Goal: Use online tool/utility: Utilize a website feature to perform a specific function

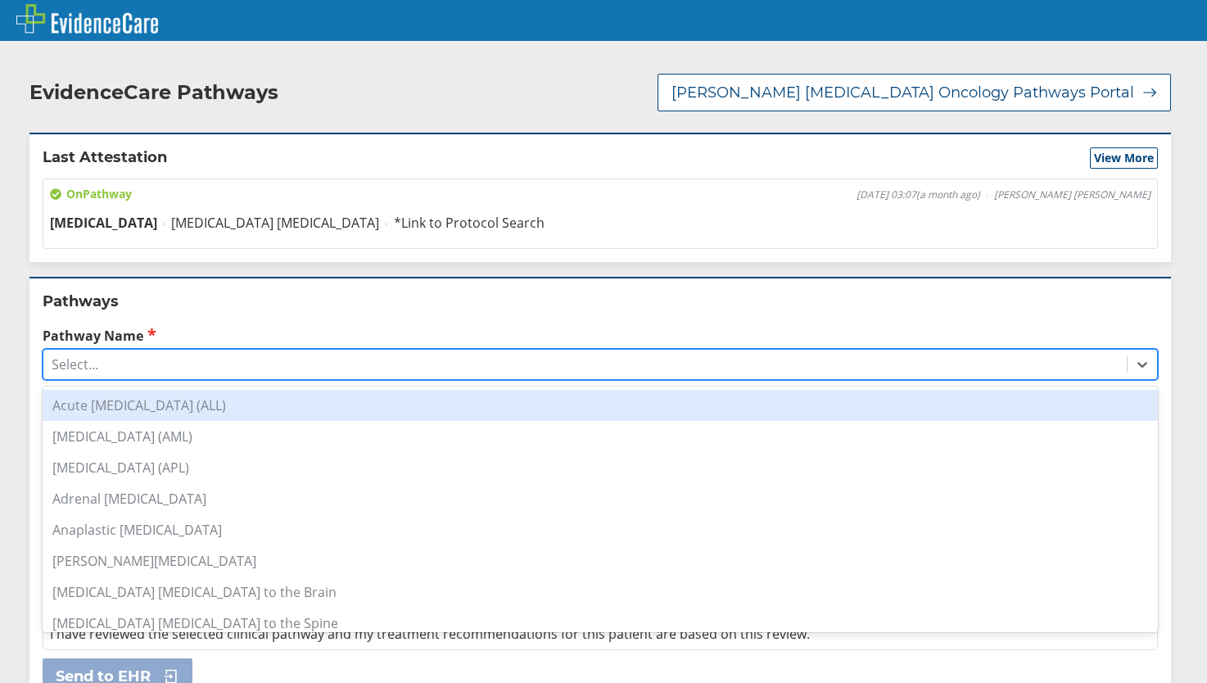
click at [277, 349] on div "Select..." at bounding box center [600, 364] width 1115 height 31
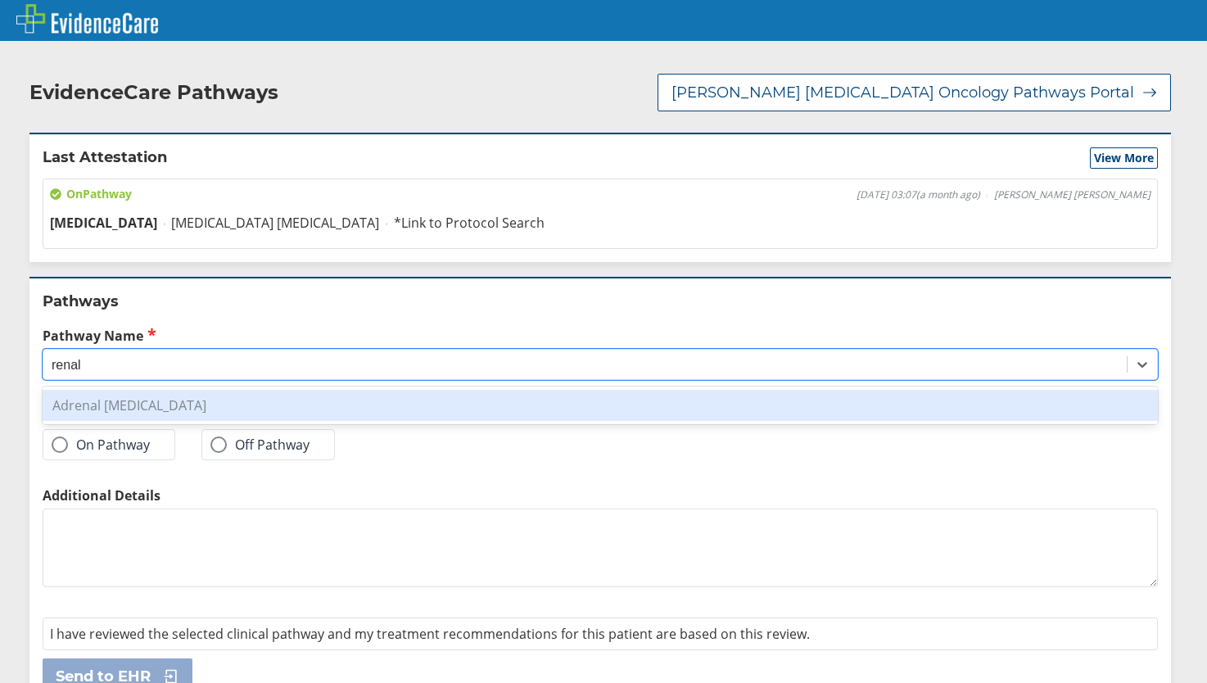
type input "renal"
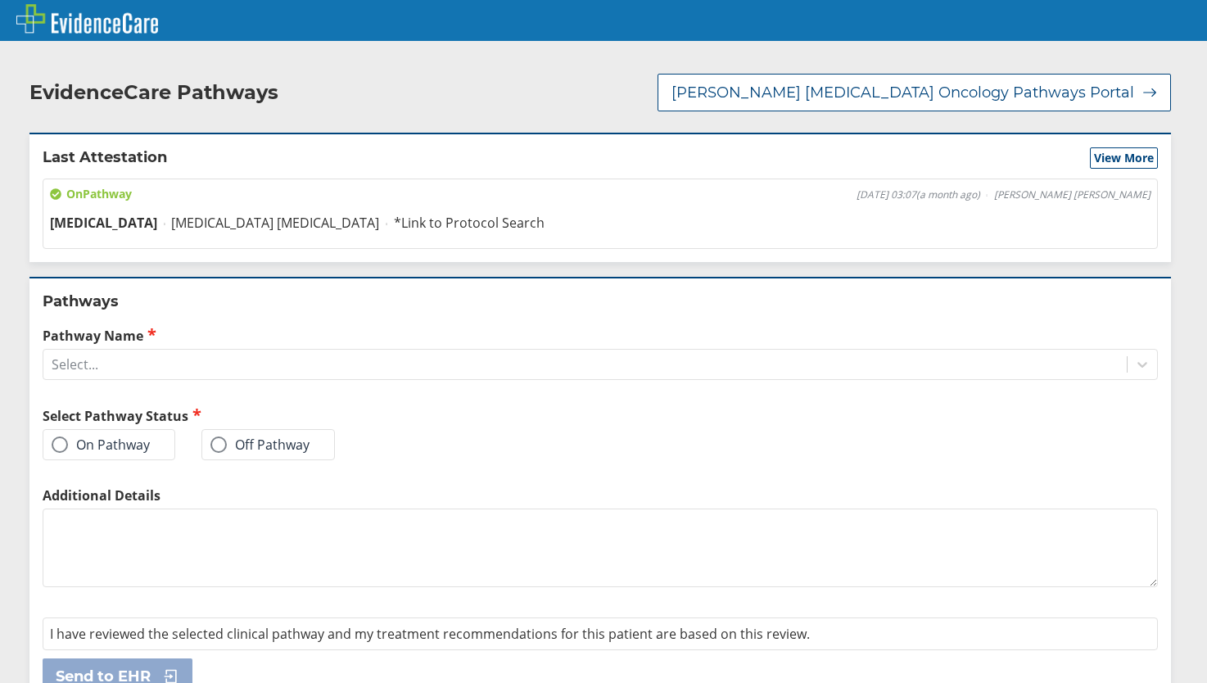
click at [105, 436] on label "On Pathway" at bounding box center [101, 444] width 98 height 16
click at [0, 0] on input "On Pathway" at bounding box center [0, 0] width 0 height 0
click at [192, 350] on div "Select..." at bounding box center [584, 364] width 1083 height 28
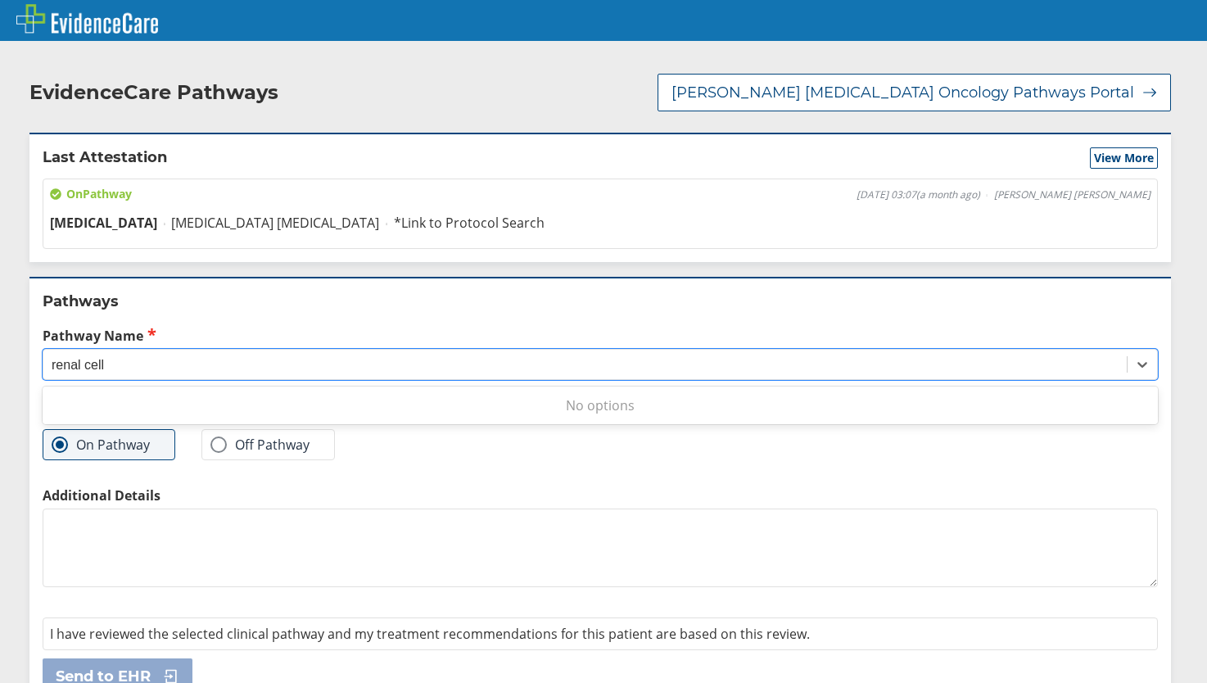
scroll to position [14, 0]
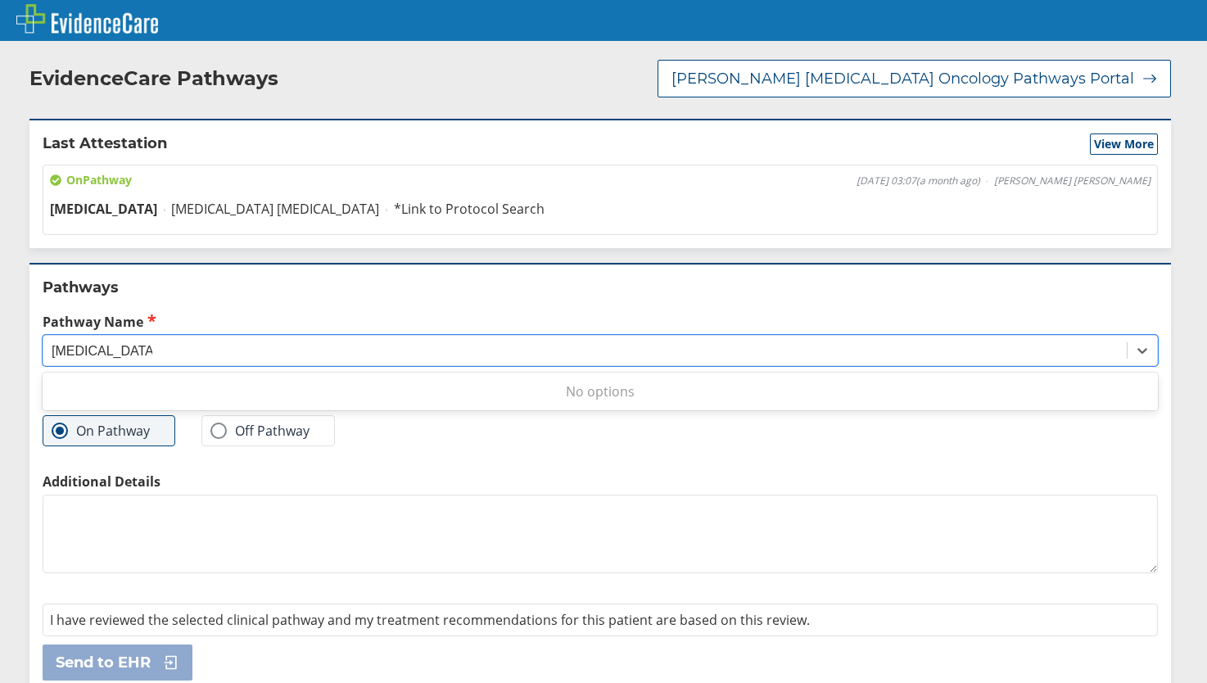
type input "[MEDICAL_DATA]"
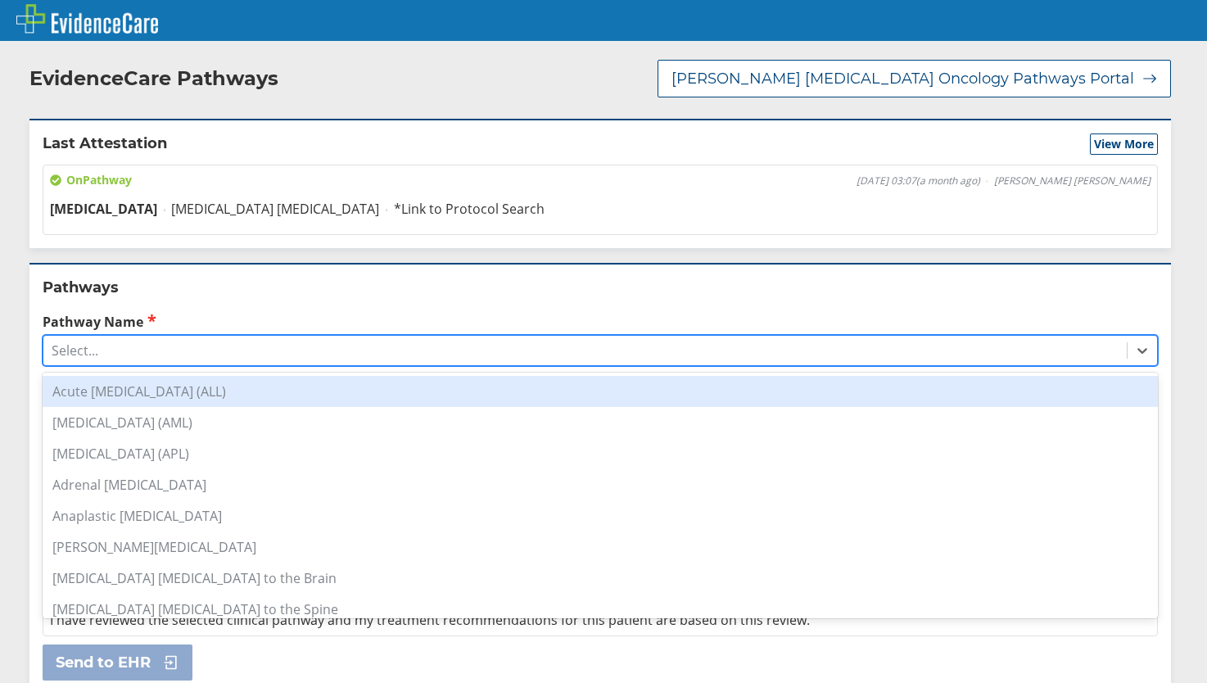
click at [251, 337] on div "Select..." at bounding box center [584, 351] width 1083 height 28
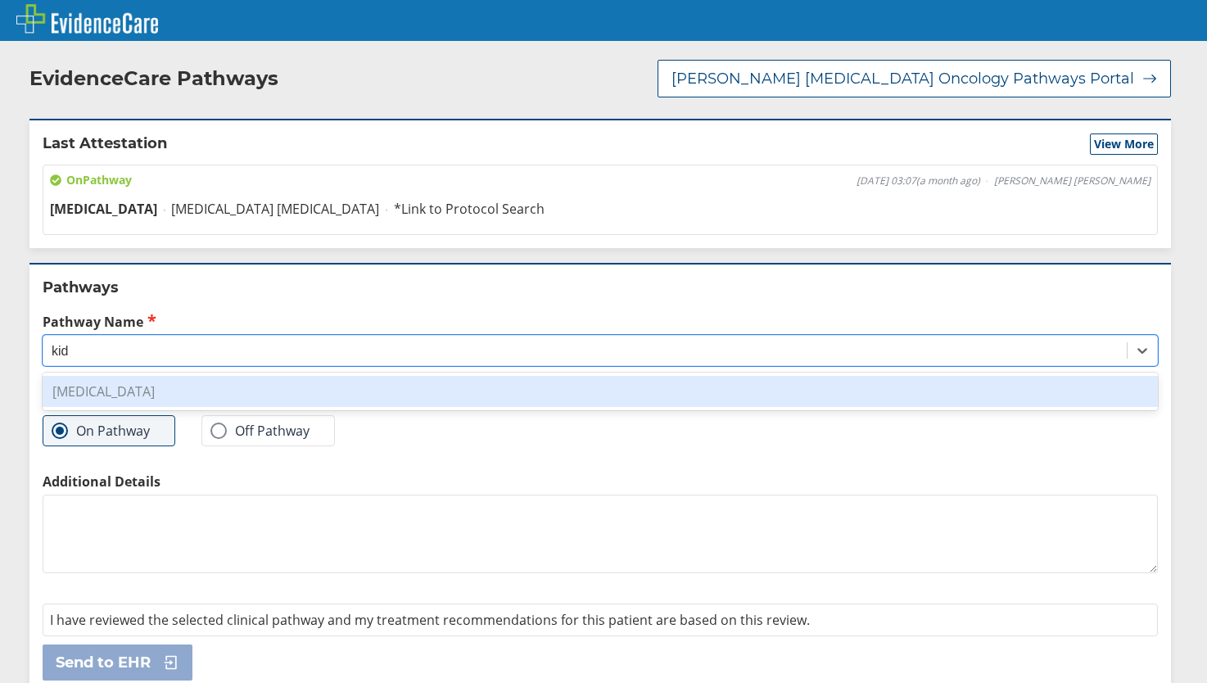
click at [209, 376] on div "[MEDICAL_DATA]" at bounding box center [600, 391] width 1115 height 31
type input "kid"
click at [209, 368] on div "Pathways Pathway Name option [MEDICAL_DATA] focused, 26 of 52. 1 result availab…" at bounding box center [600, 478] width 1142 height 430
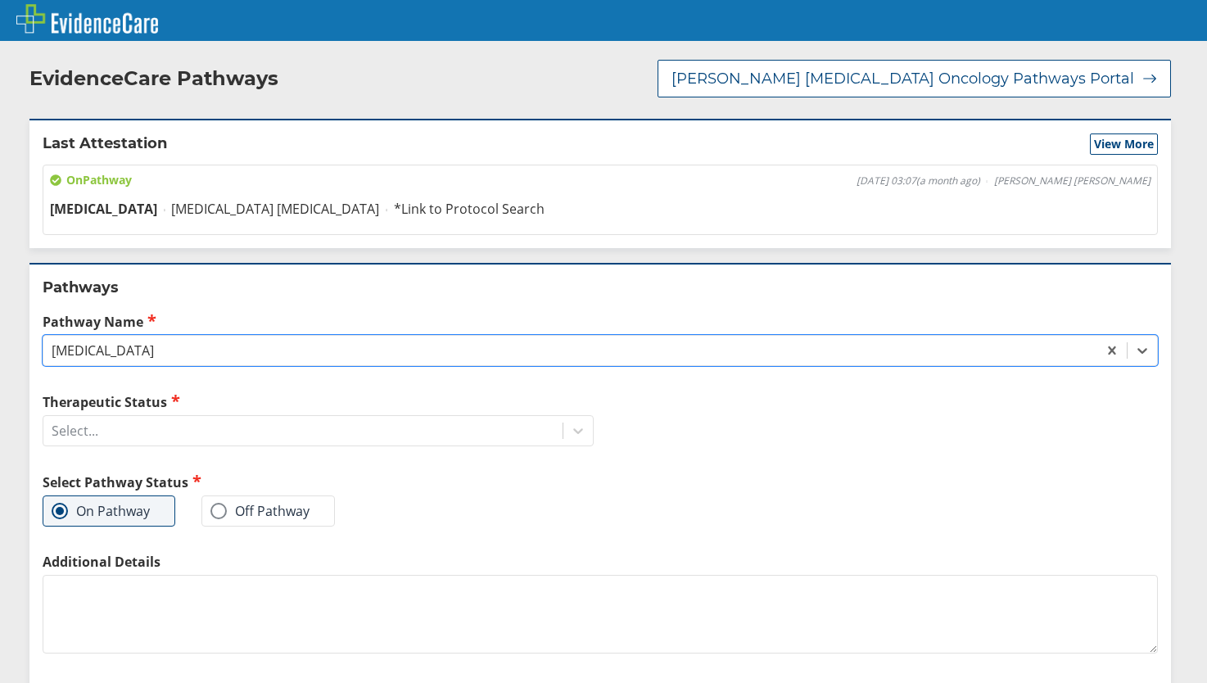
scroll to position [94, 0]
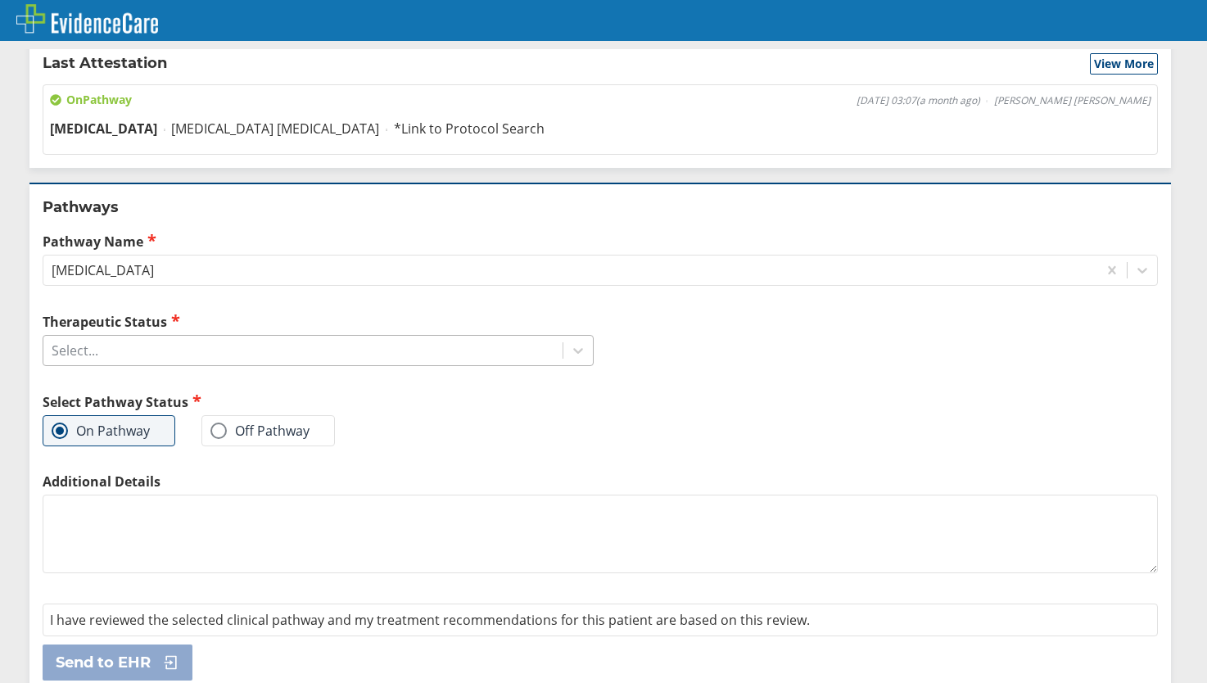
click at [323, 337] on div "Select..." at bounding box center [302, 351] width 519 height 28
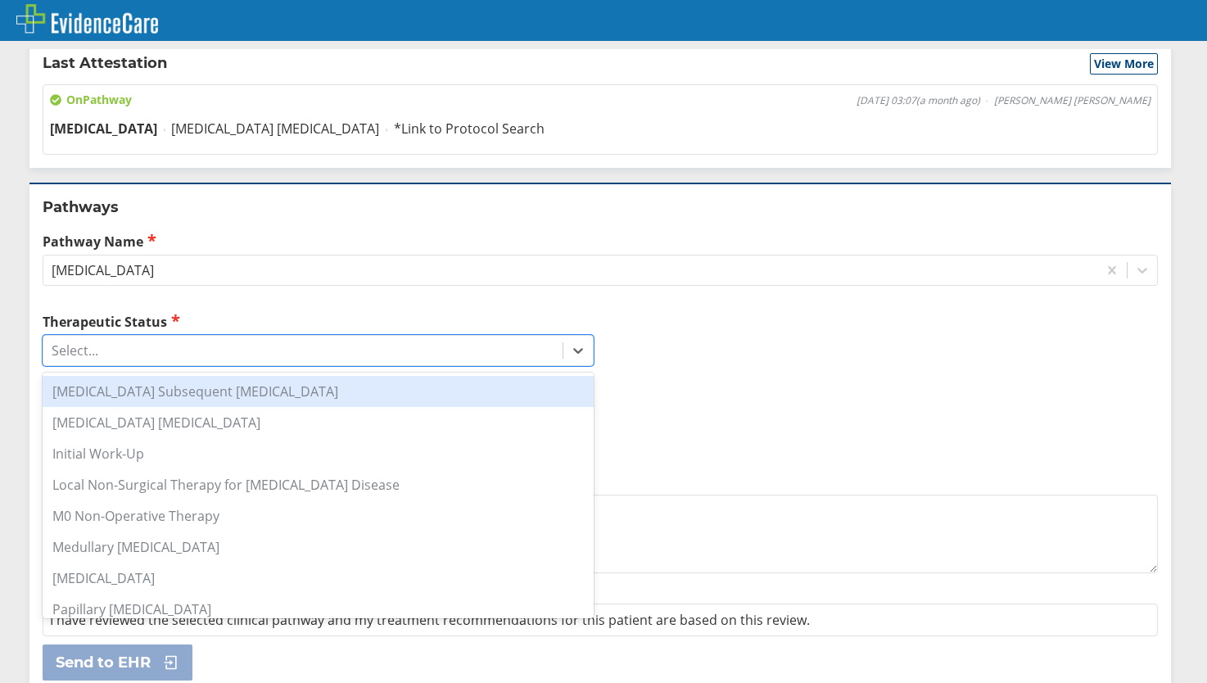
click at [274, 376] on div "[MEDICAL_DATA] Subsequent [MEDICAL_DATA]" at bounding box center [318, 391] width 551 height 31
click at [274, 369] on div "Therapeutic Status option [MEDICAL_DATA] Subsequent [MEDICAL_DATA] focused, 1 o…" at bounding box center [318, 393] width 551 height 161
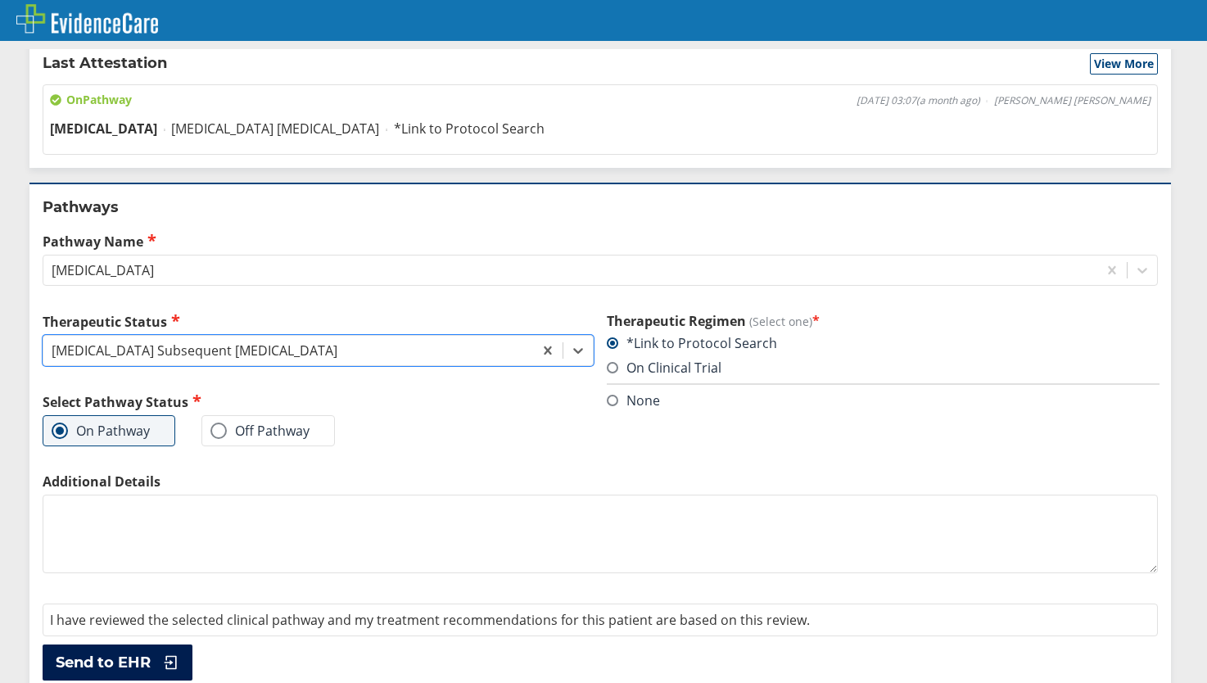
click at [133, 653] on span "Send to EHR" at bounding box center [103, 663] width 95 height 20
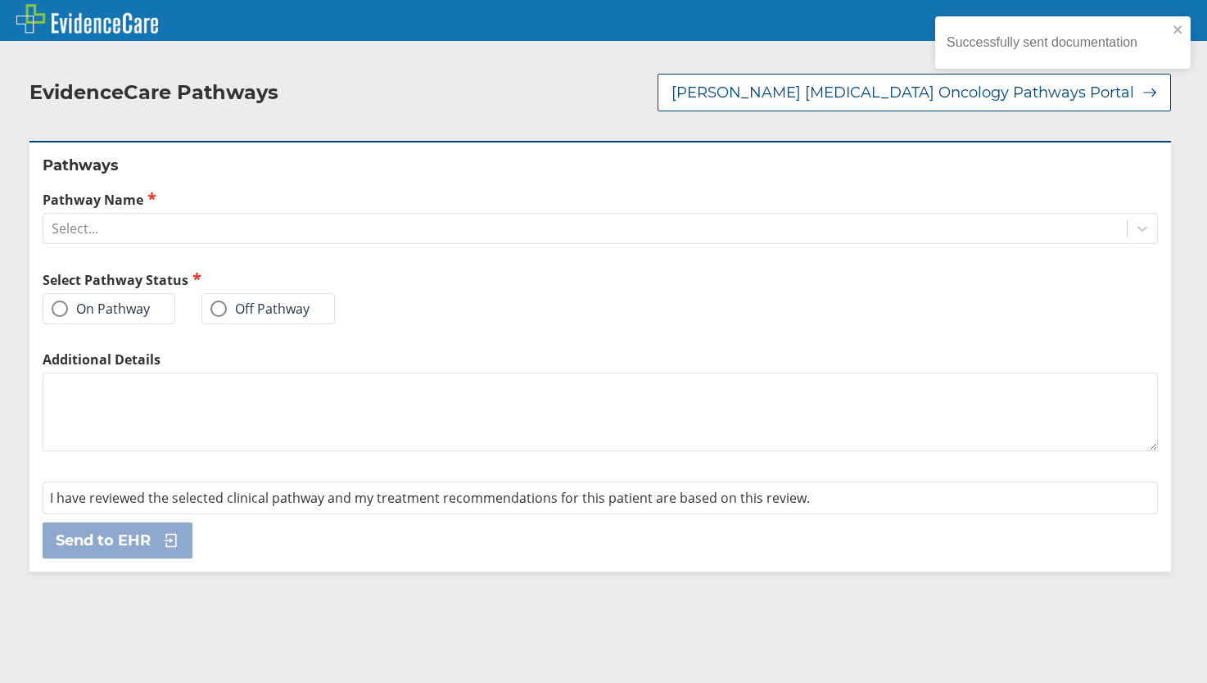
scroll to position [0, 0]
